Goal: Information Seeking & Learning: Learn about a topic

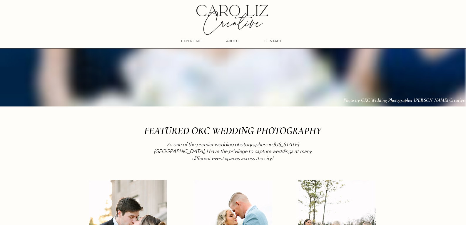
scroll to position [1146, 0]
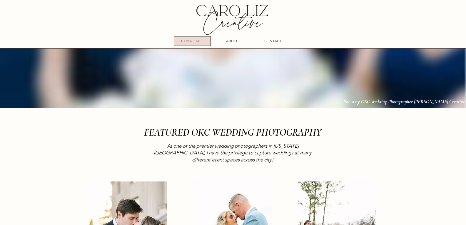
click at [195, 41] on p "EXPERIENCE" at bounding box center [192, 40] width 23 height 9
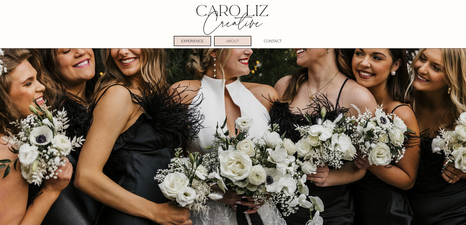
click at [237, 39] on p "ABOUT" at bounding box center [232, 40] width 13 height 9
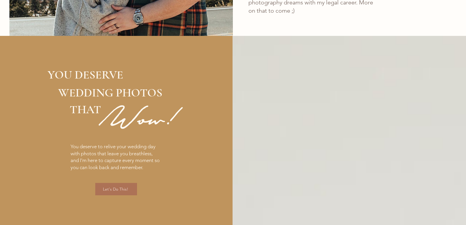
scroll to position [999, 0]
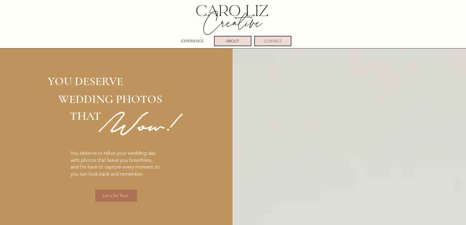
click at [266, 38] on p "CONTACT" at bounding box center [273, 40] width 18 height 9
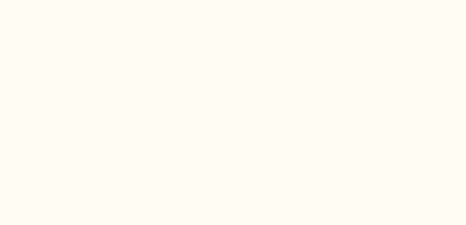
scroll to position [411, 0]
drag, startPoint x: 154, startPoint y: 89, endPoint x: 158, endPoint y: 89, distance: 3.5
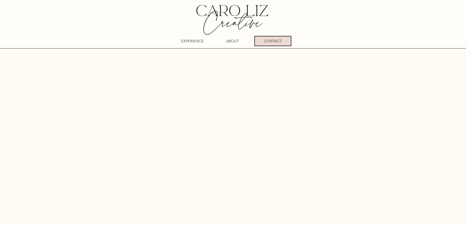
scroll to position [461, 0]
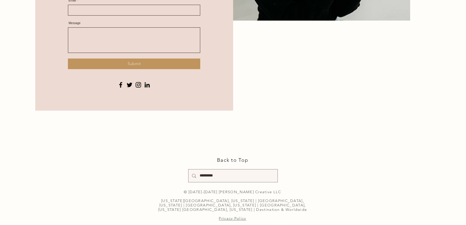
scroll to position [823, 0]
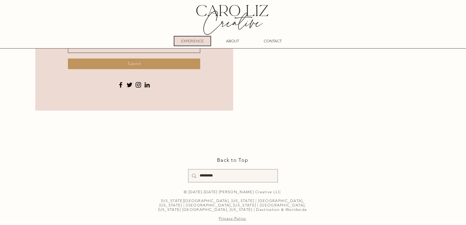
click at [182, 36] on div "EXPERIENCE" at bounding box center [192, 41] width 37 height 10
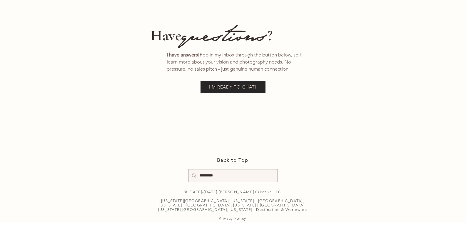
scroll to position [9967, 0]
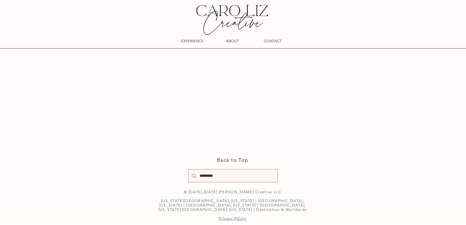
scroll to position [5975, 0]
